Goal: Task Accomplishment & Management: Manage account settings

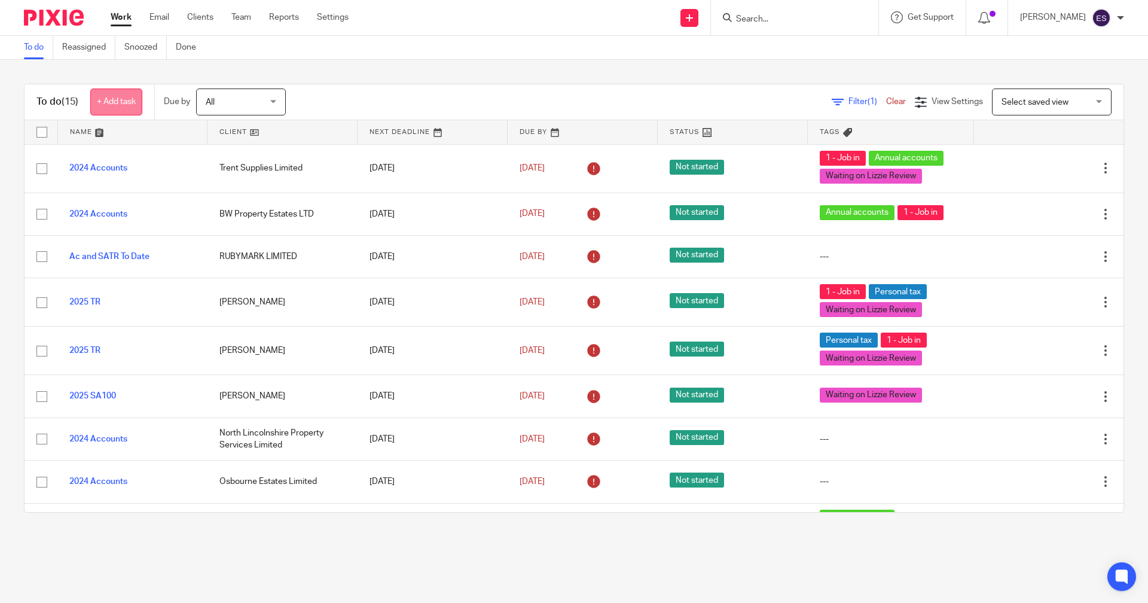
drag, startPoint x: 0, startPoint y: 0, endPoint x: 106, endPoint y: 109, distance: 152.3
click at [106, 109] on link "+ Add task" at bounding box center [116, 102] width 52 height 27
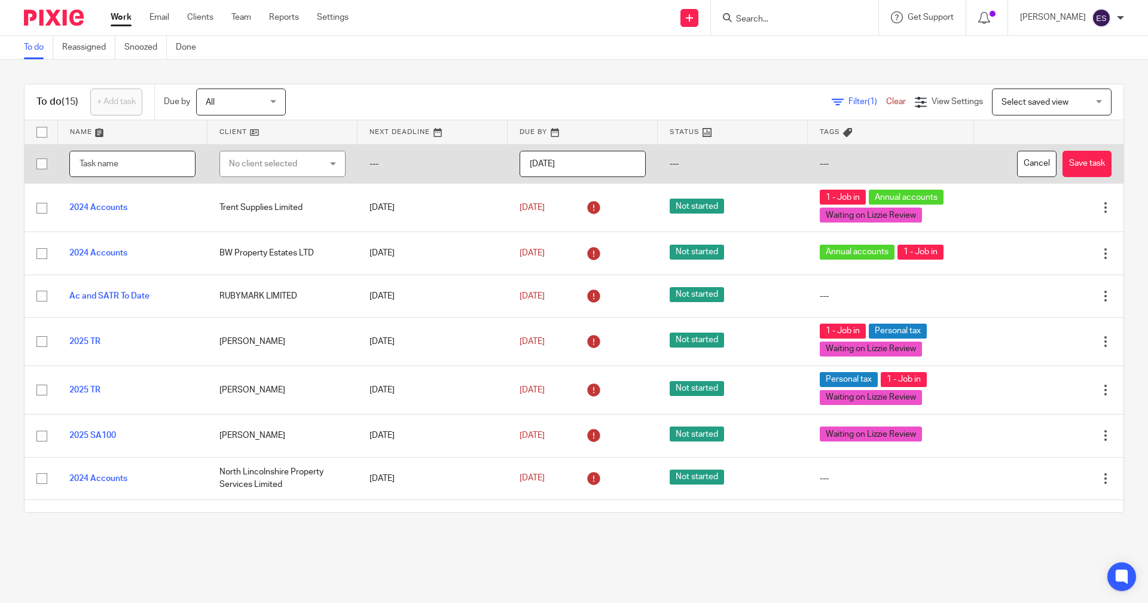
click at [112, 163] on input "text" at bounding box center [132, 164] width 126 height 27
type input "3"
type input "2025 satr"
click at [260, 166] on div "No client selected" at bounding box center [275, 163] width 93 height 25
type input "tarren"
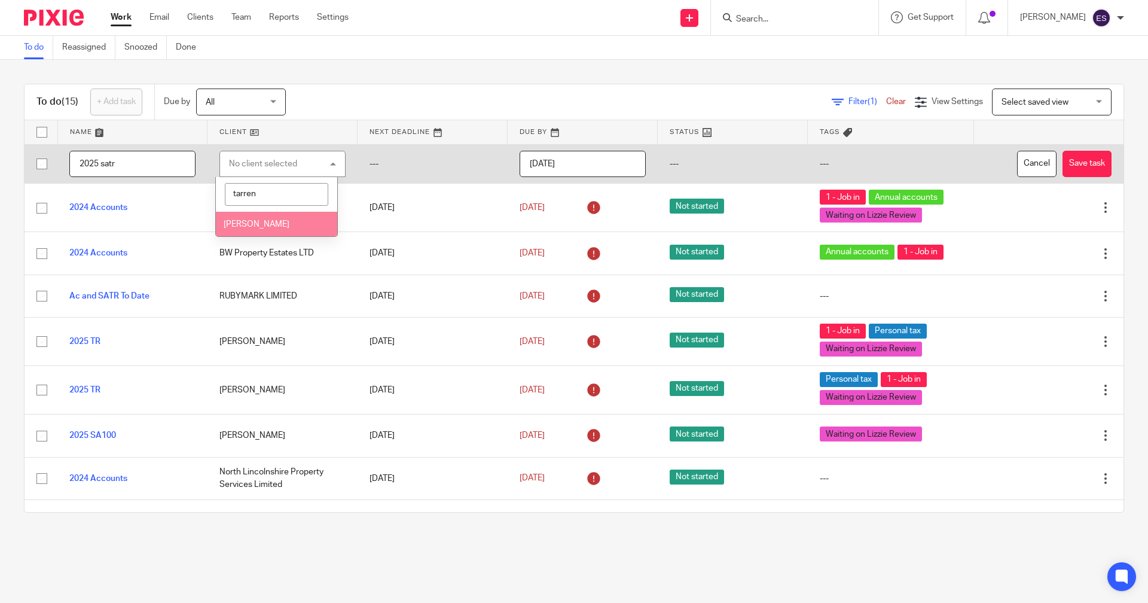
click at [265, 233] on li "[PERSON_NAME]" at bounding box center [276, 224] width 121 height 25
click at [607, 173] on input "2025-08-17" at bounding box center [583, 164] width 126 height 27
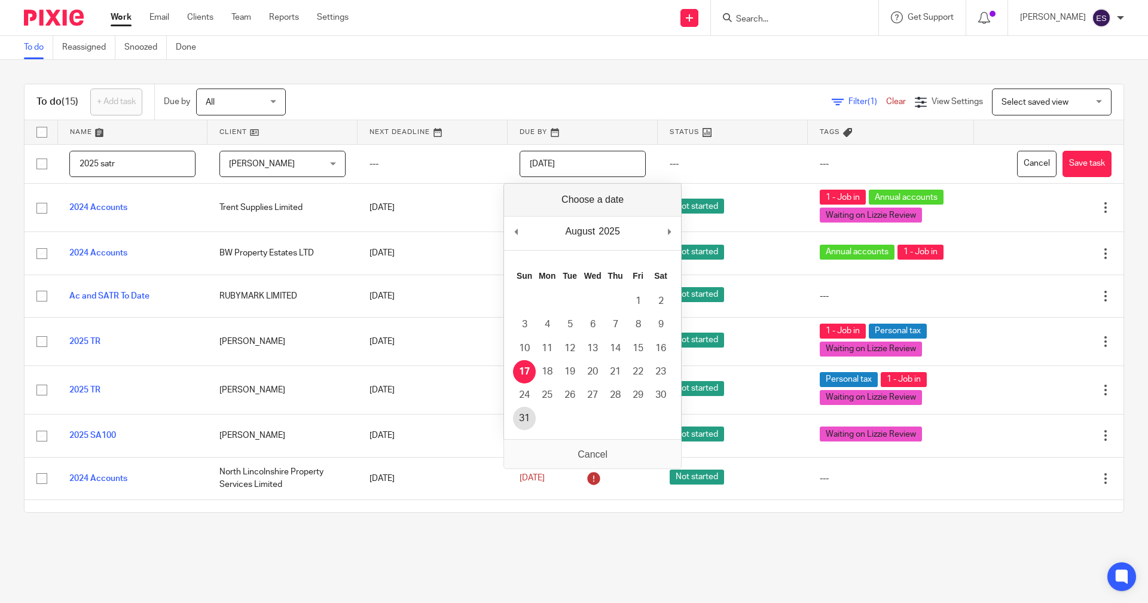
type input "2025-08-31"
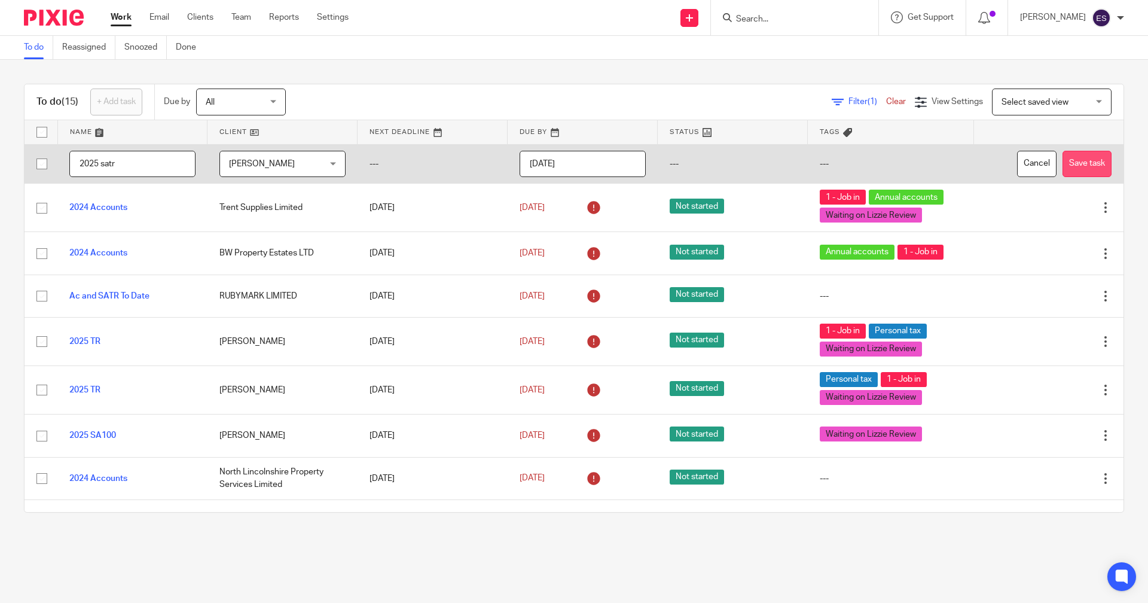
click at [1065, 160] on button "Save task" at bounding box center [1087, 164] width 49 height 27
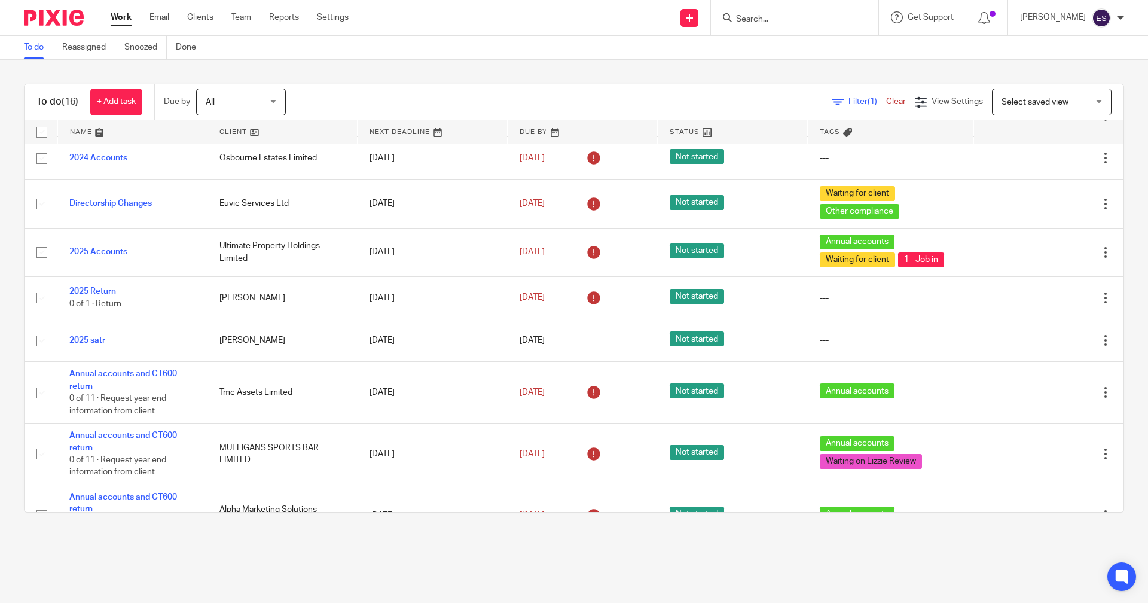
scroll to position [336, 0]
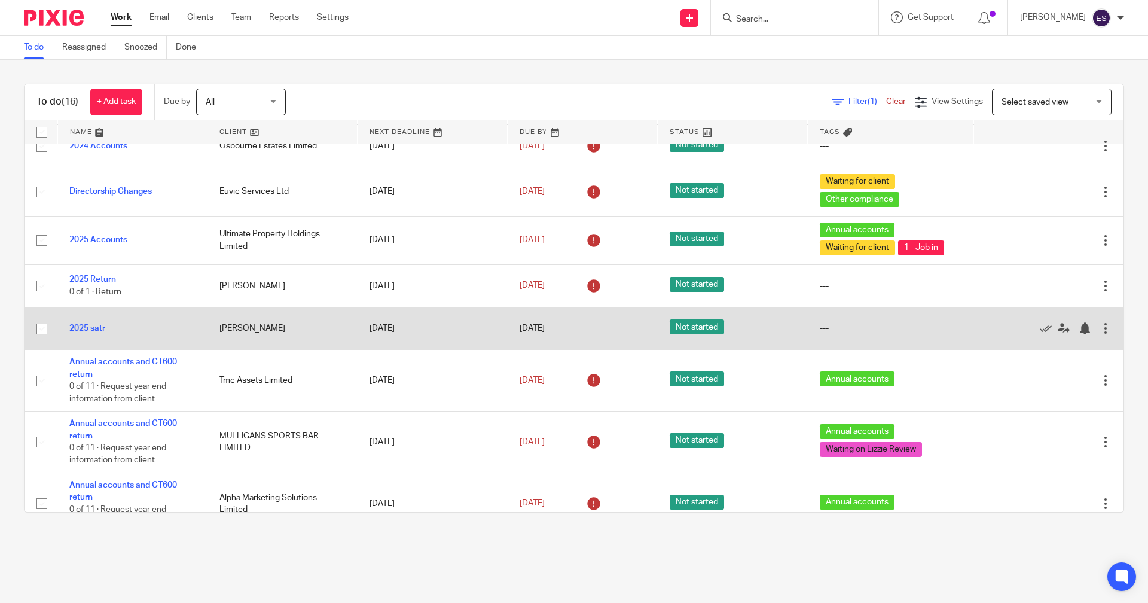
click at [1039, 321] on div "Edit task Delete" at bounding box center [1049, 328] width 126 height 30
click at [1058, 328] on icon at bounding box center [1064, 328] width 12 height 12
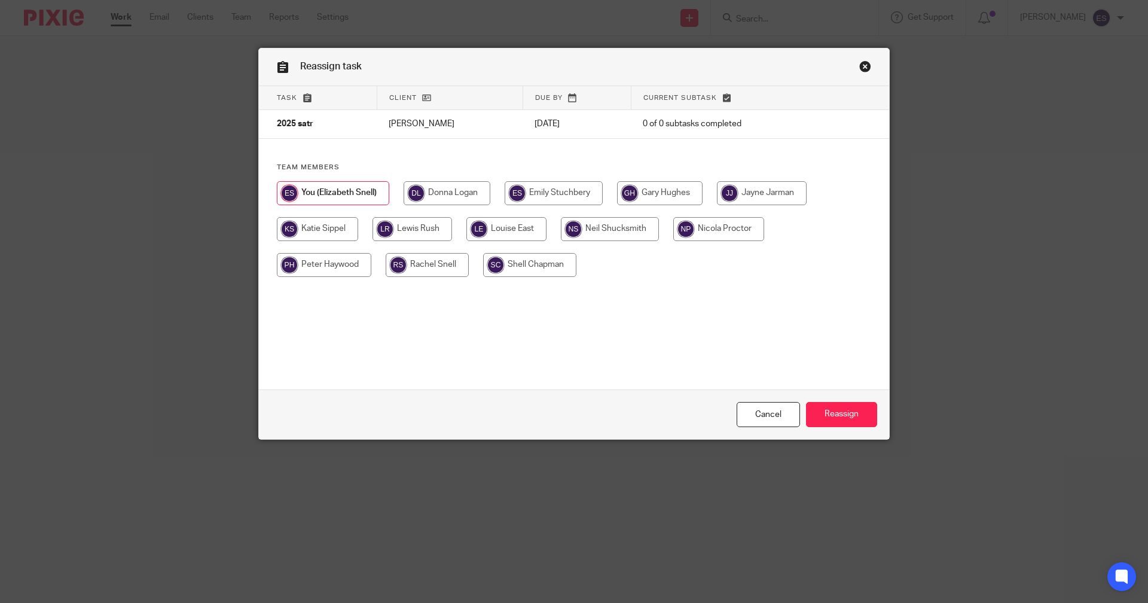
click at [315, 218] on input "radio" at bounding box center [317, 229] width 81 height 24
radio input "true"
click at [840, 428] on div "Cancel Reassign" at bounding box center [574, 414] width 630 height 50
click at [853, 423] on input "Reassign" at bounding box center [841, 415] width 71 height 26
